Goal: Task Accomplishment & Management: Use online tool/utility

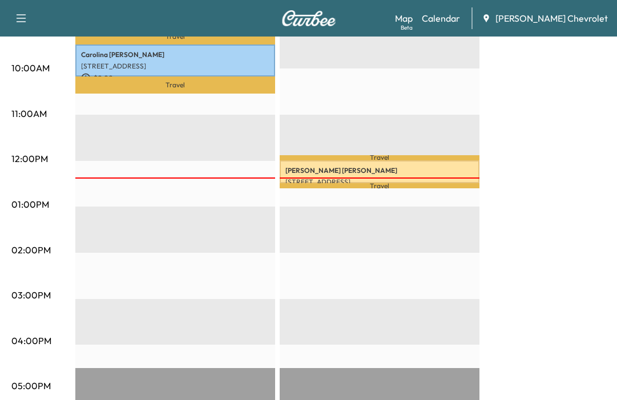
scroll to position [414, 0]
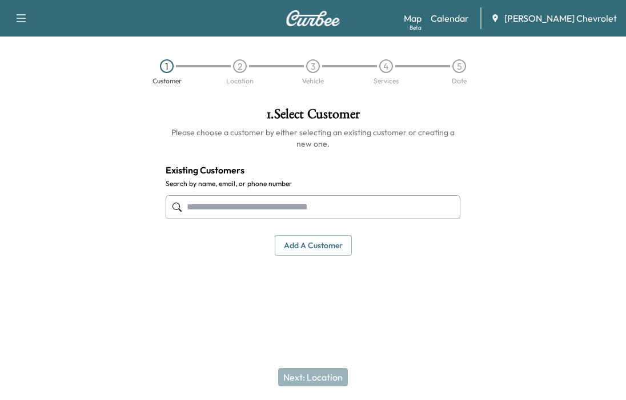
click at [469, 15] on link "Calendar" at bounding box center [449, 18] width 38 height 14
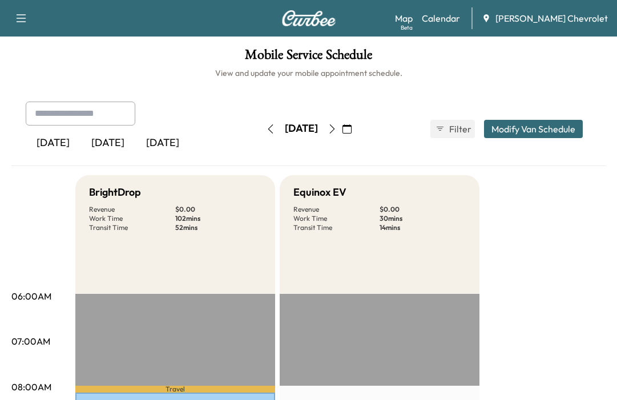
click at [266, 132] on icon "button" at bounding box center [270, 128] width 9 height 9
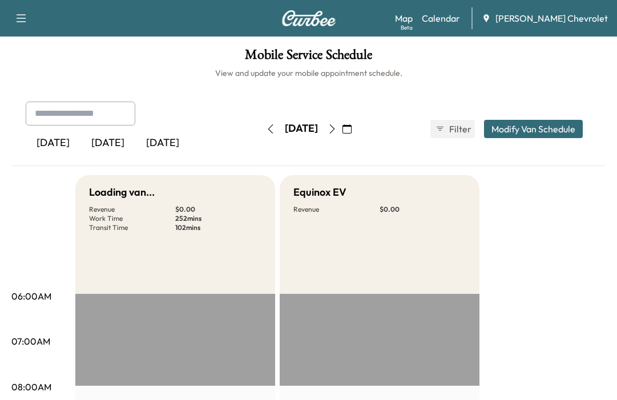
click at [261, 127] on button "button" at bounding box center [270, 129] width 19 height 18
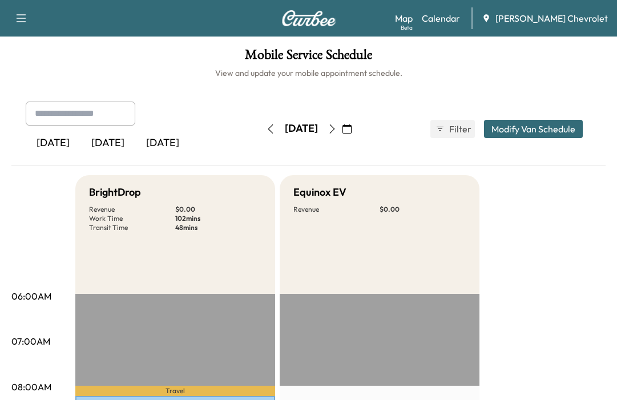
click at [261, 127] on button "button" at bounding box center [270, 129] width 19 height 18
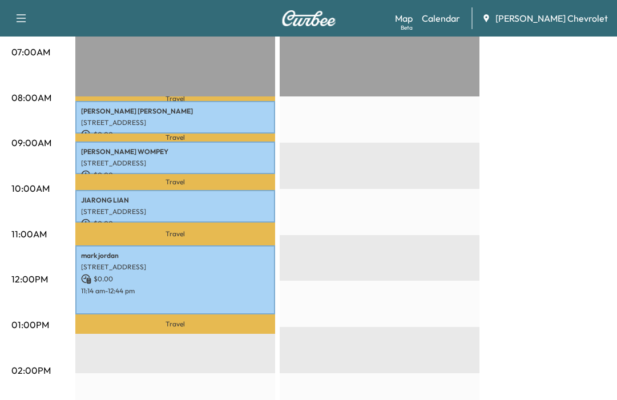
scroll to position [57, 0]
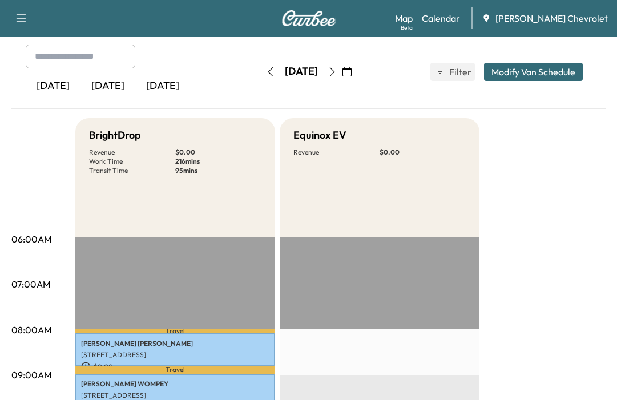
click at [337, 76] on icon "button" at bounding box center [332, 71] width 9 height 9
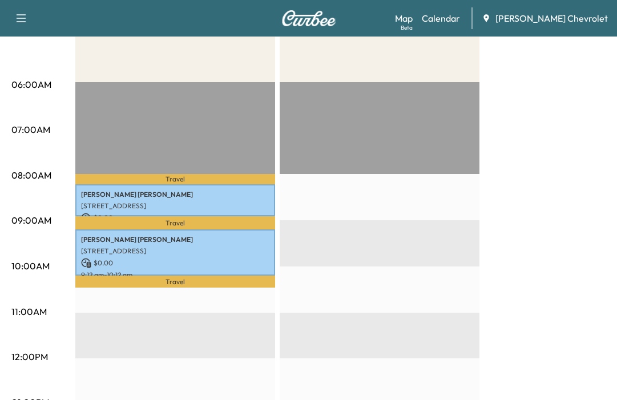
scroll to position [228, 0]
